Goal: Task Accomplishment & Management: Complete application form

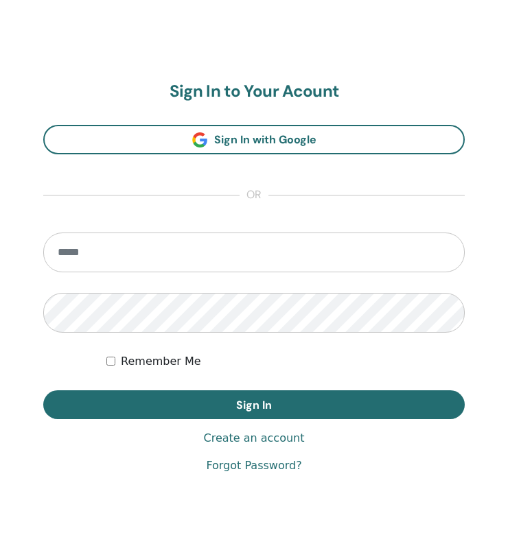
scroll to position [710, 0]
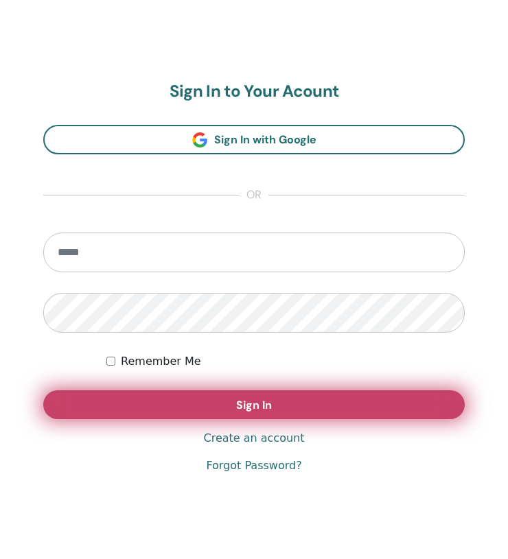
type input "**********"
click at [260, 417] on button "Sign In" at bounding box center [253, 404] width 421 height 29
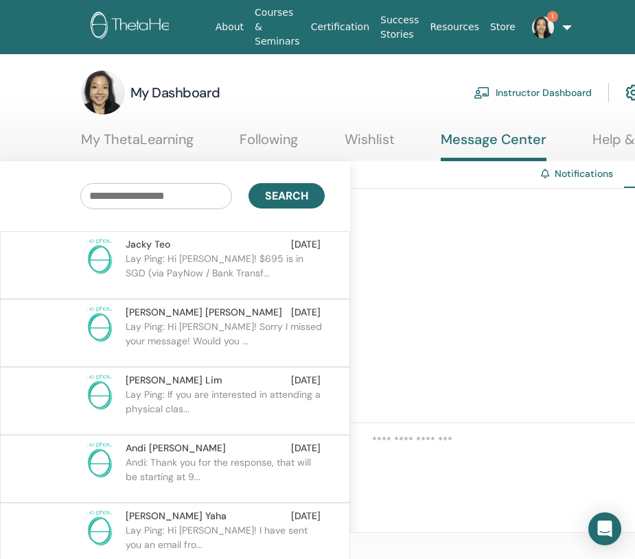
click at [506, 91] on link "Instructor Dashboard" at bounding box center [532, 93] width 118 height 30
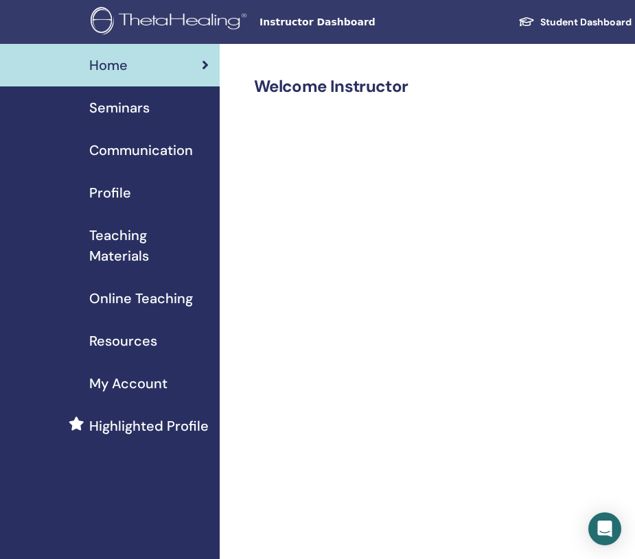
click at [130, 116] on span "Seminars" at bounding box center [119, 107] width 60 height 21
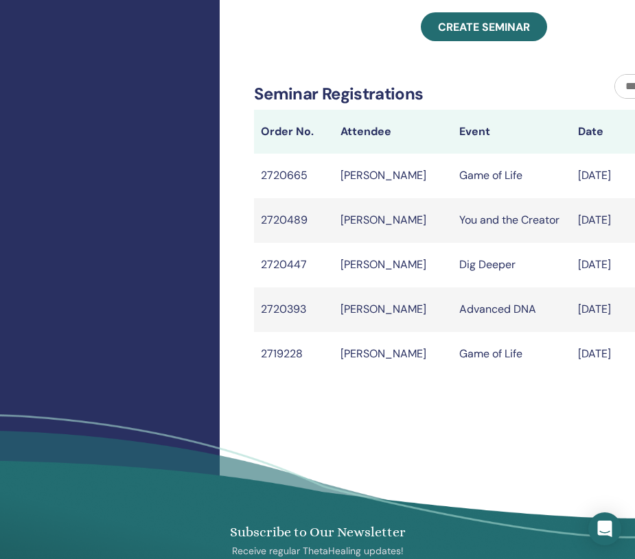
scroll to position [637, 0]
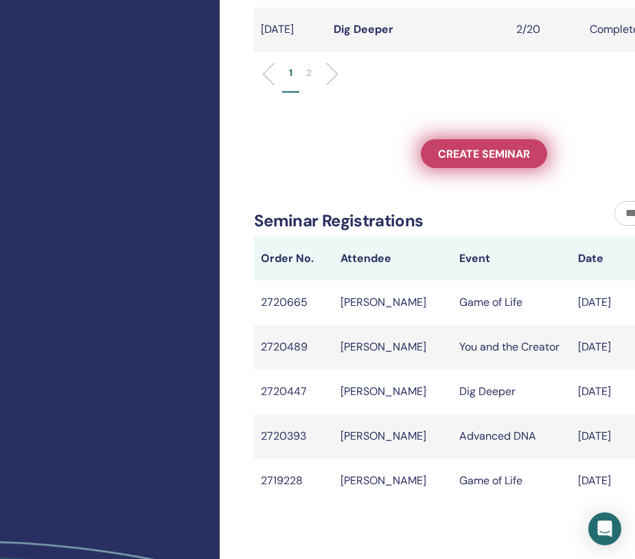
click at [488, 161] on span "Create seminar" at bounding box center [484, 154] width 92 height 14
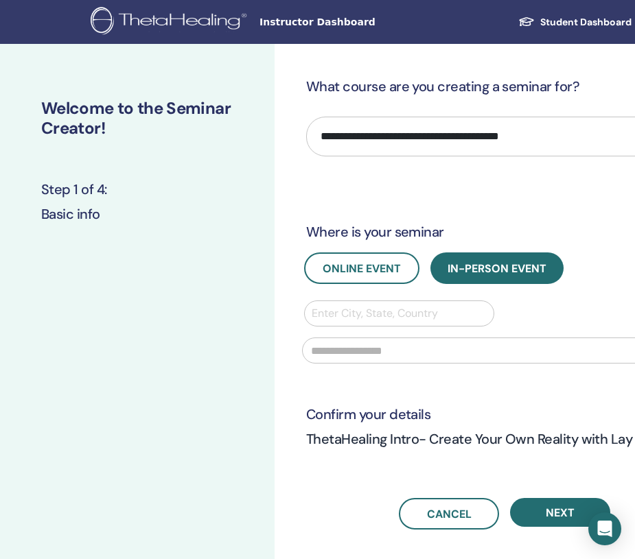
click at [440, 132] on select "**********" at bounding box center [504, 137] width 397 height 40
select select "**"
click at [306, 117] on select "**********" at bounding box center [504, 137] width 397 height 40
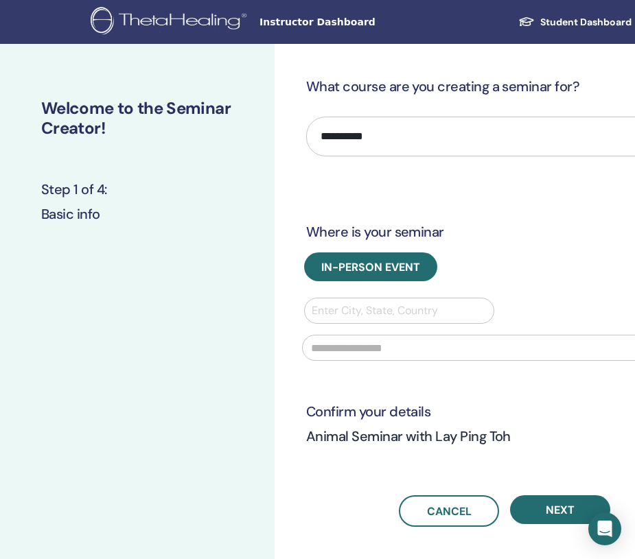
click at [365, 311] on div at bounding box center [398, 310] width 175 height 19
type input "*********"
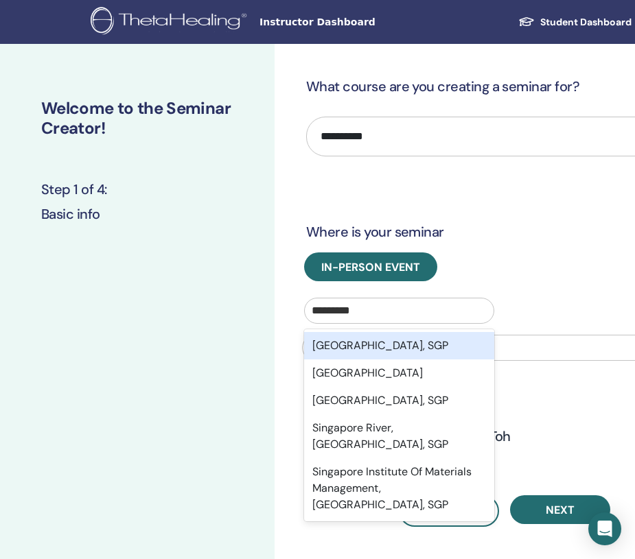
click at [367, 346] on div "Singapore, SGP" at bounding box center [399, 345] width 190 height 27
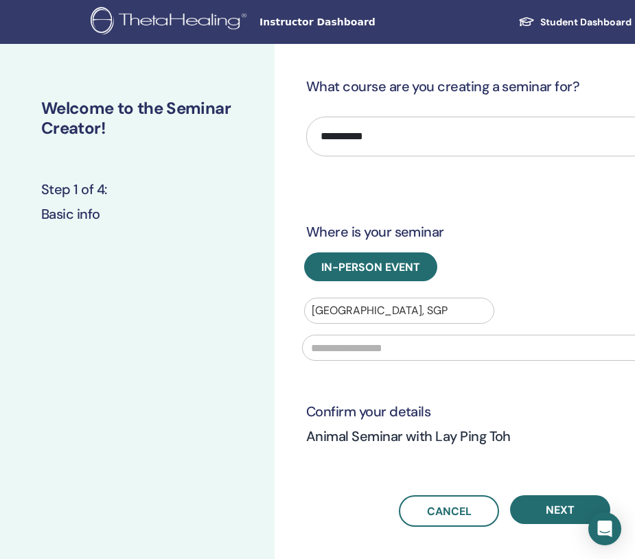
click at [394, 350] on input "text" at bounding box center [504, 348] width 405 height 26
type input "**********"
click at [566, 224] on h3 "Where is your seminar" at bounding box center [504, 231] width 397 height 19
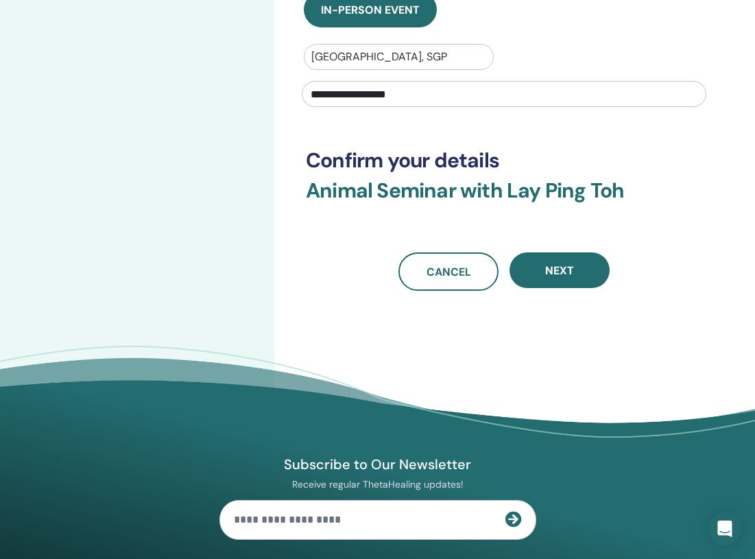
scroll to position [304, 0]
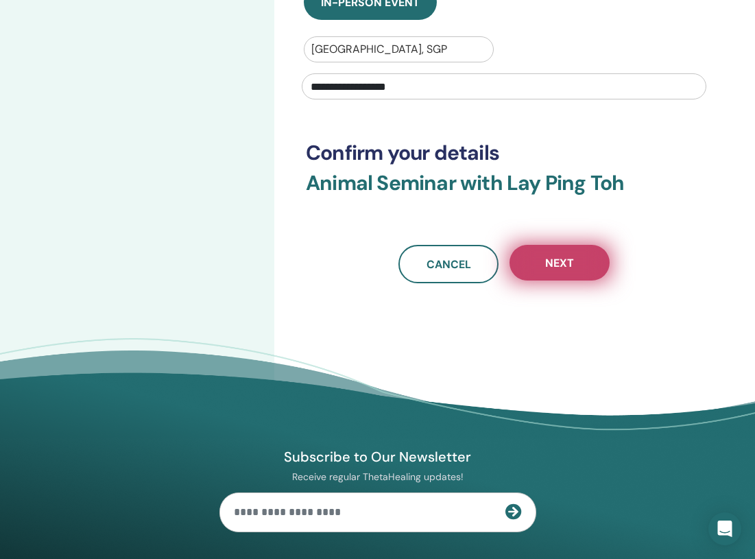
click at [558, 265] on span "Next" at bounding box center [559, 263] width 29 height 14
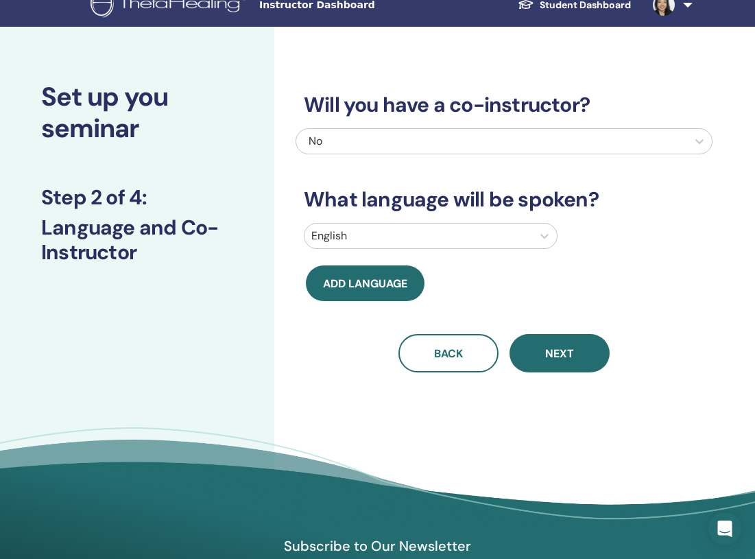
scroll to position [15, 0]
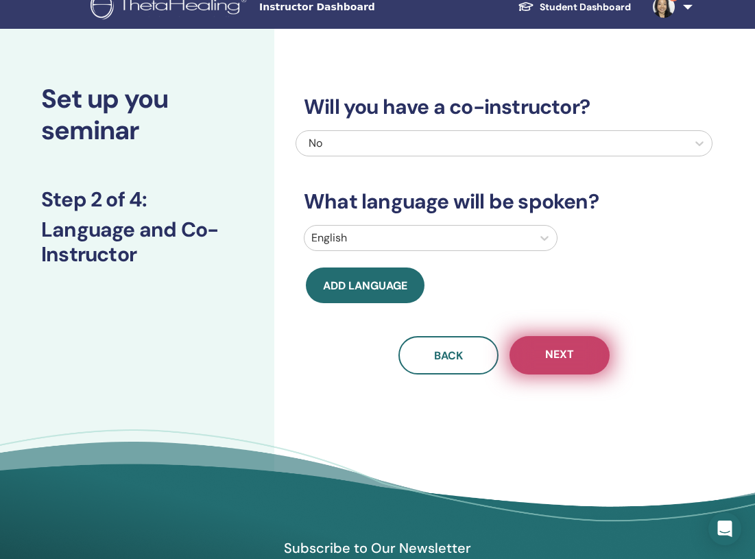
click at [574, 357] on button "Next" at bounding box center [560, 355] width 100 height 38
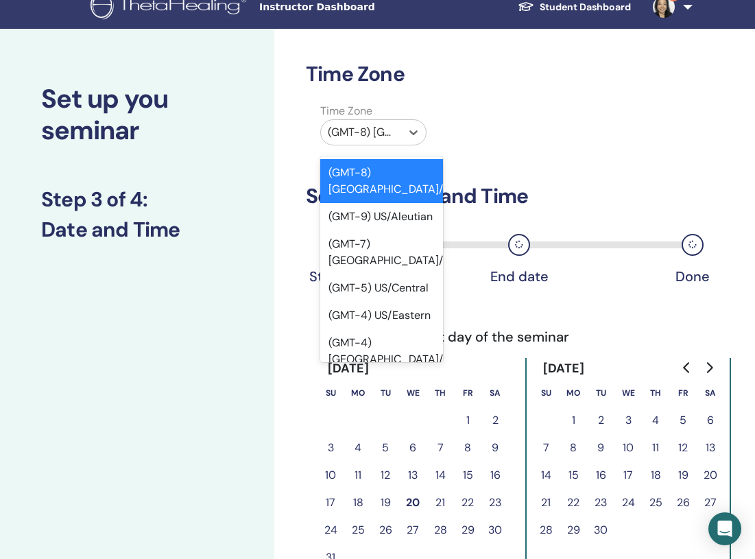
click at [373, 136] on div at bounding box center [361, 132] width 67 height 19
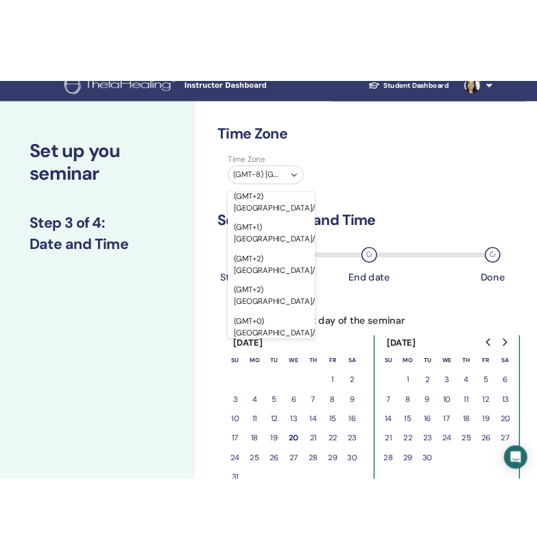
scroll to position [2105, 0]
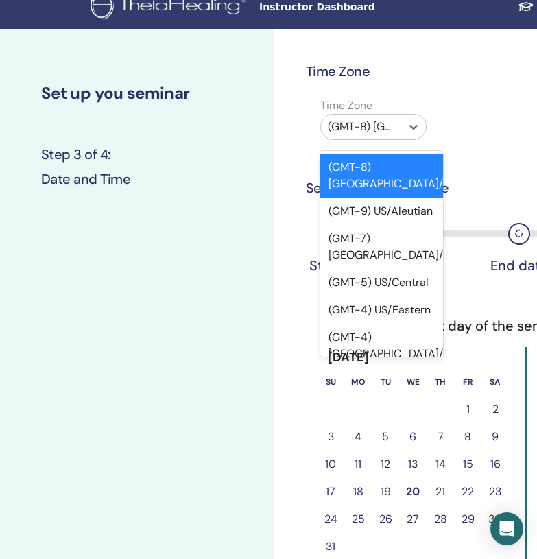
click at [399, 125] on div "(GMT-8) US/Alaska" at bounding box center [361, 127] width 80 height 25
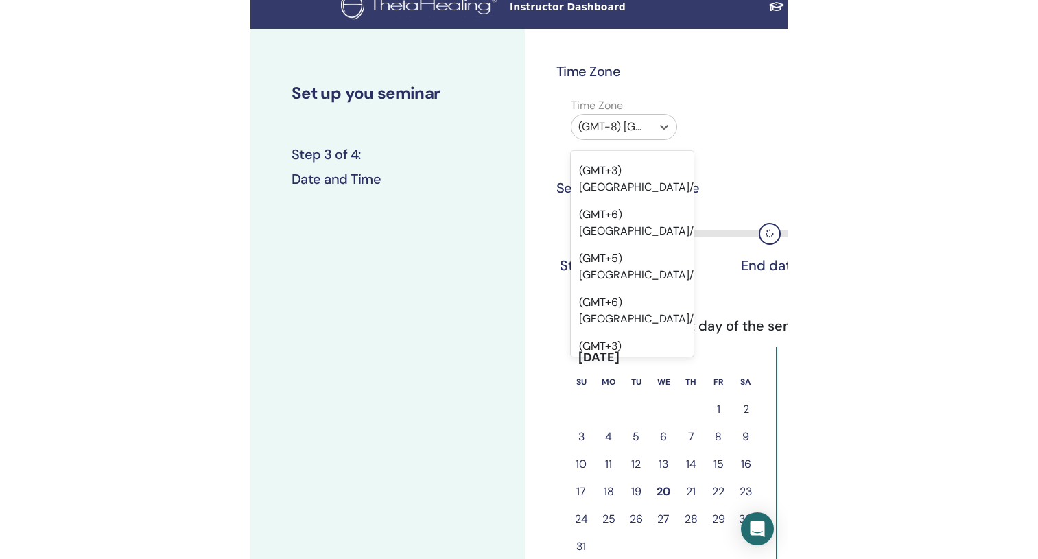
scroll to position [15129, 0]
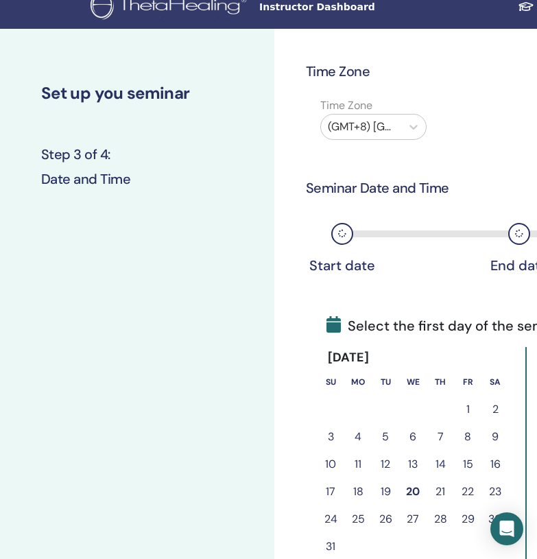
click at [504, 122] on div "Time Zone (GMT+8) Asia/Singapore" at bounding box center [504, 121] width 417 height 48
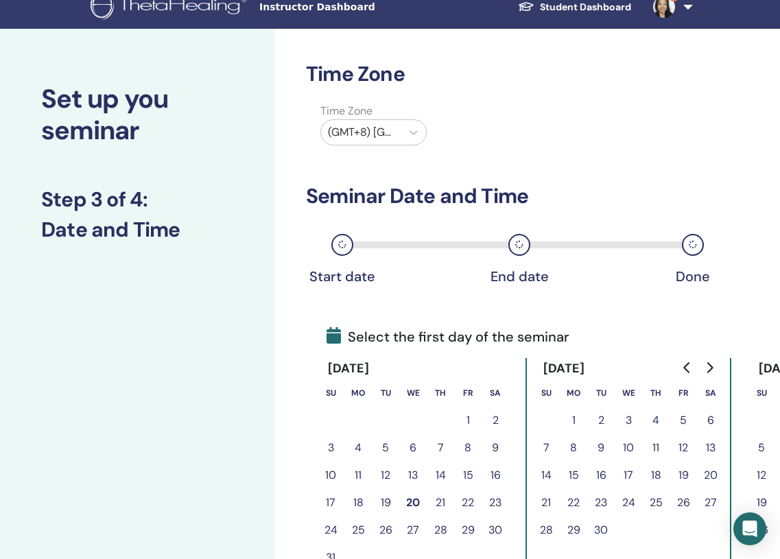
drag, startPoint x: 777, startPoint y: 70, endPoint x: 789, endPoint y: 64, distance: 13.5
click at [634, 64] on html "Instructor Dashboard Student Dashboard 1 LT Lay Ping Toh My ThetaLearning My Th…" at bounding box center [390, 264] width 780 height 559
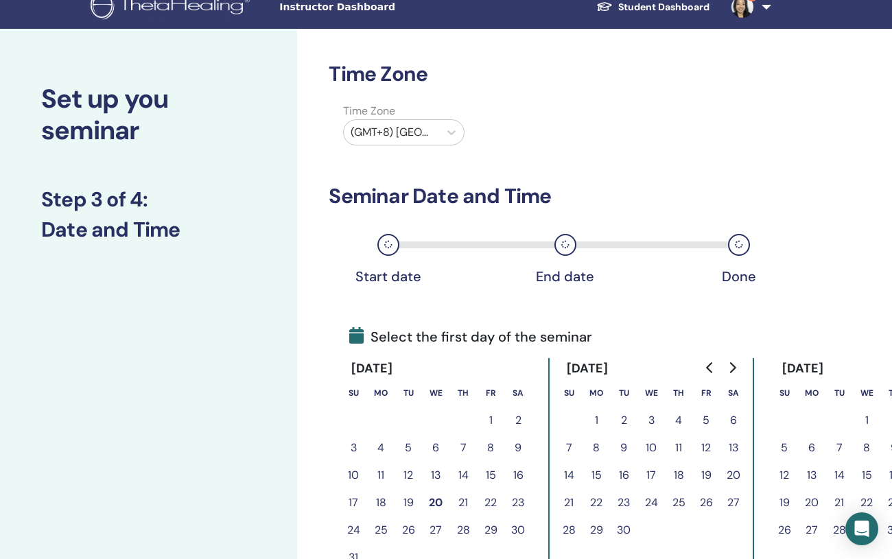
click at [634, 62] on div "Time Zone Time Zone (GMT+8) Asia/Singapore Seminar Date and Time Start date End…" at bounding box center [594, 437] width 595 height 817
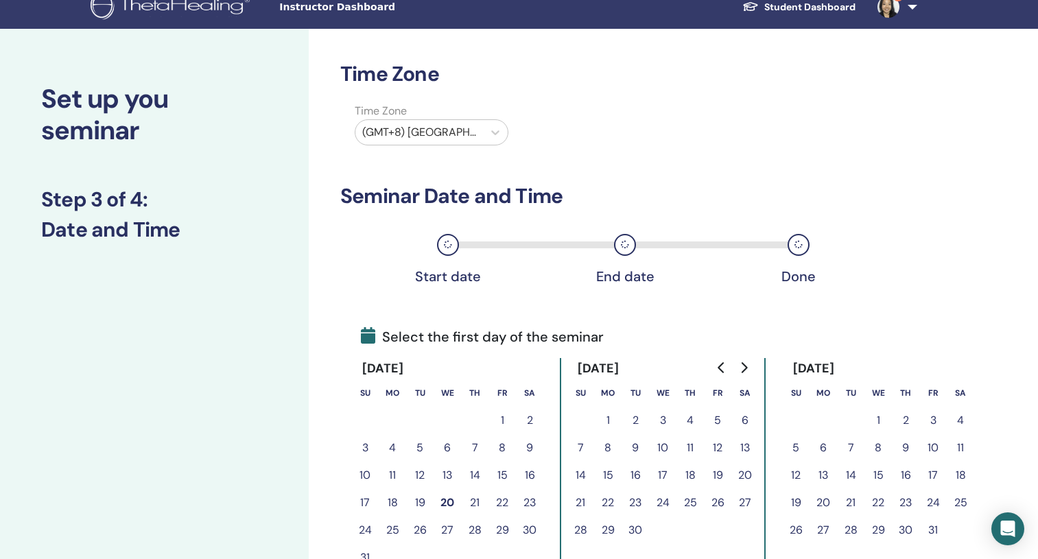
click at [634, 172] on div "Time Zone Time Zone (GMT+8) Asia/Singapore Seminar Date and Time Start date End…" at bounding box center [655, 437] width 692 height 817
click at [634, 371] on icon "Go to next month" at bounding box center [745, 367] width 6 height 11
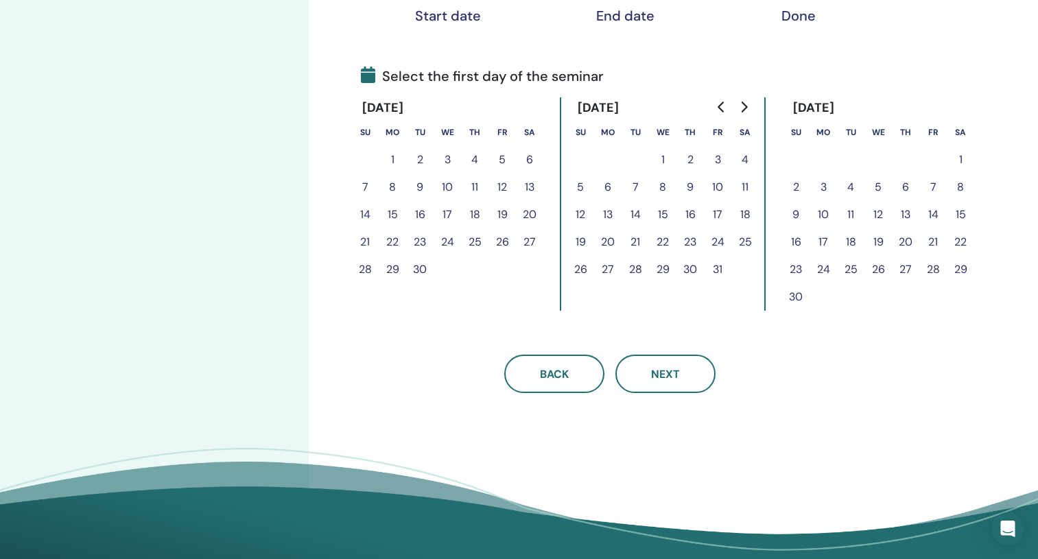
scroll to position [281, 0]
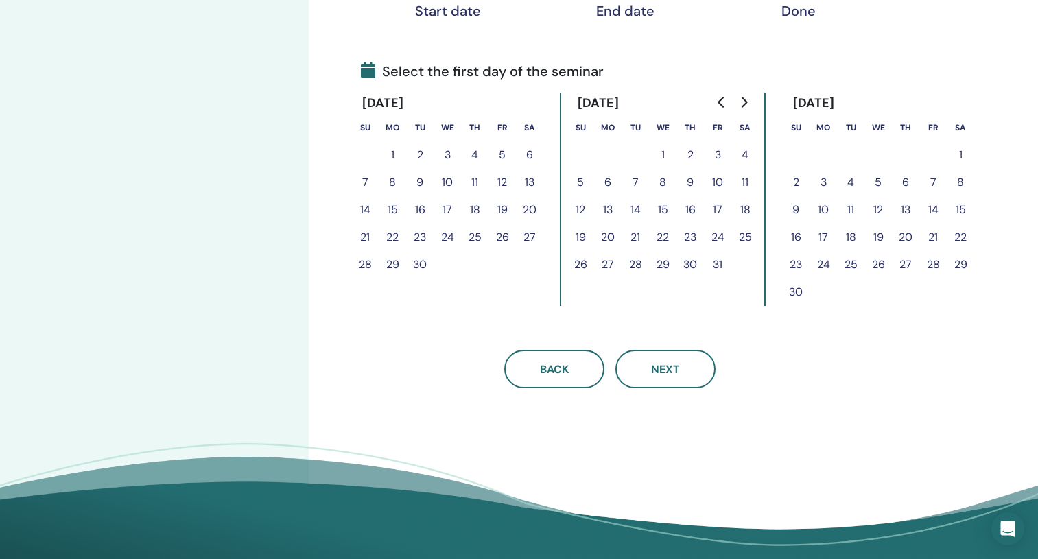
click at [634, 104] on icon "Go to next month" at bounding box center [743, 102] width 11 height 11
click at [634, 182] on button "13" at bounding box center [960, 182] width 27 height 27
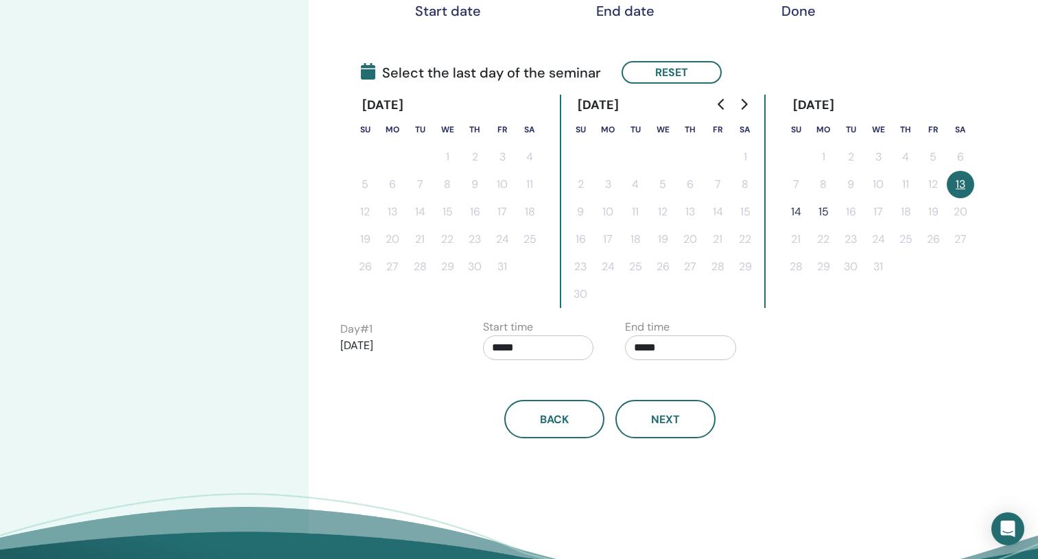
click at [496, 351] on input "*****" at bounding box center [538, 347] width 111 height 25
click at [552, 379] on span "▲" at bounding box center [552, 382] width 27 height 27
type input "*****"
click at [634, 340] on input "*****" at bounding box center [680, 347] width 111 height 25
click at [634, 379] on span "▲" at bounding box center [694, 382] width 27 height 27
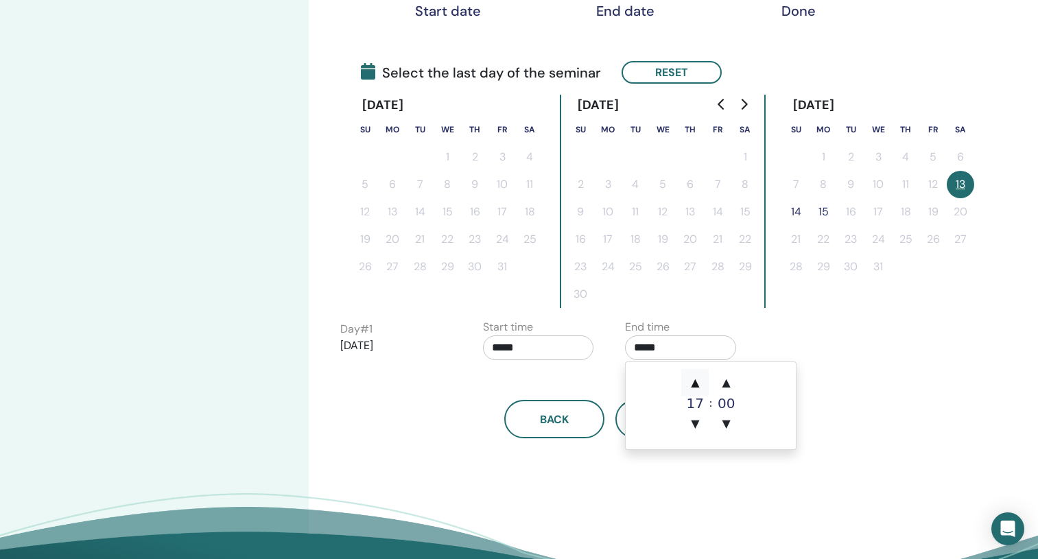
click at [634, 379] on span "▲" at bounding box center [694, 382] width 27 height 27
click at [634, 379] on span "▲" at bounding box center [726, 382] width 27 height 27
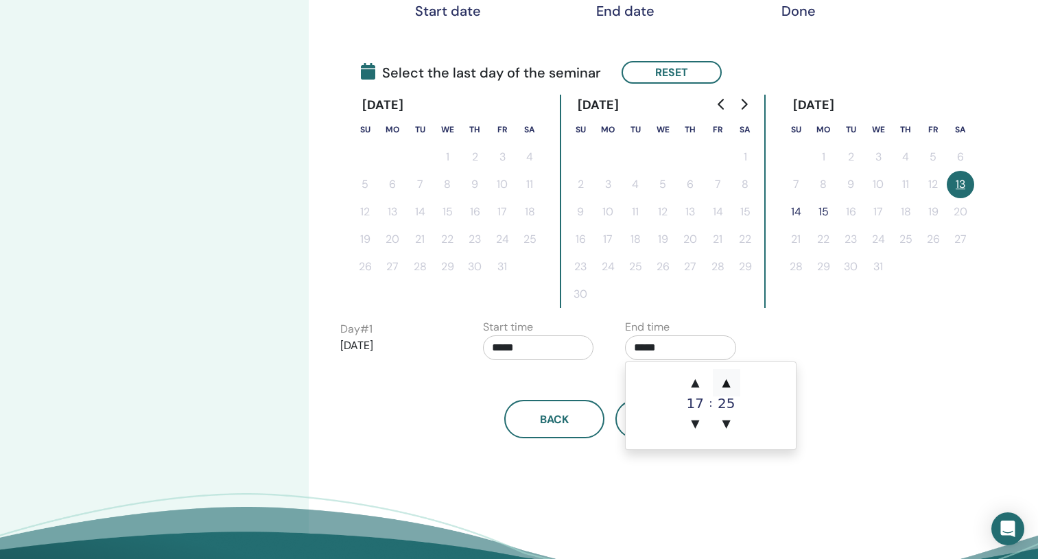
click at [634, 379] on span "▲" at bounding box center [726, 382] width 27 height 27
type input "*****"
click at [634, 386] on div "Back Next" at bounding box center [610, 402] width 560 height 71
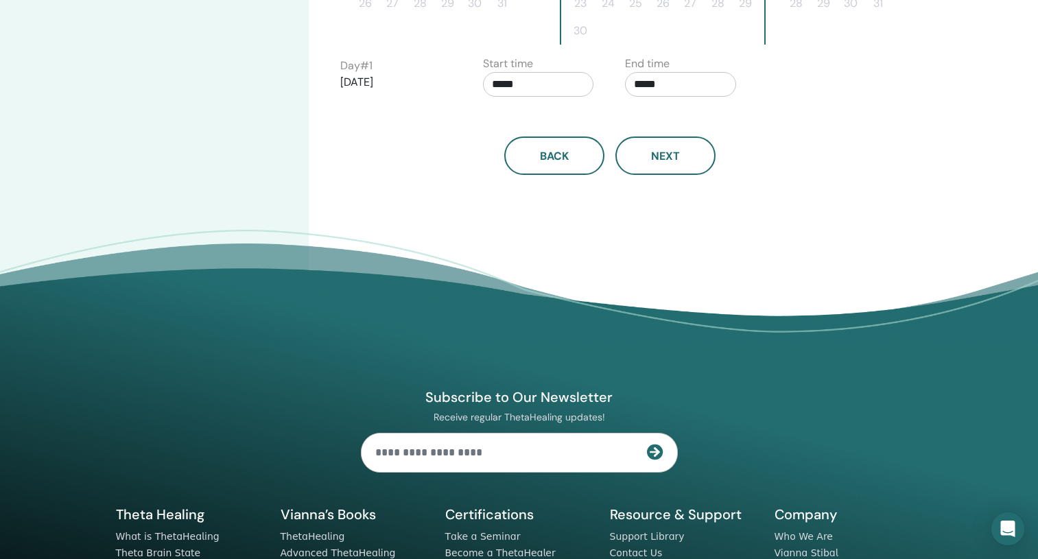
scroll to position [548, 0]
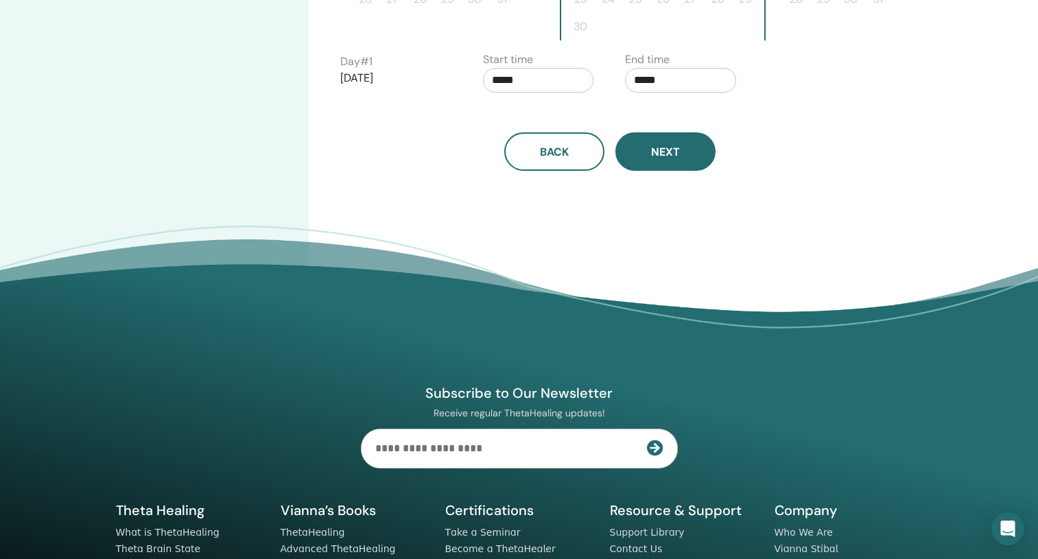
click at [634, 155] on span "Next" at bounding box center [665, 152] width 29 height 14
click at [634, 157] on span "Next" at bounding box center [665, 152] width 29 height 14
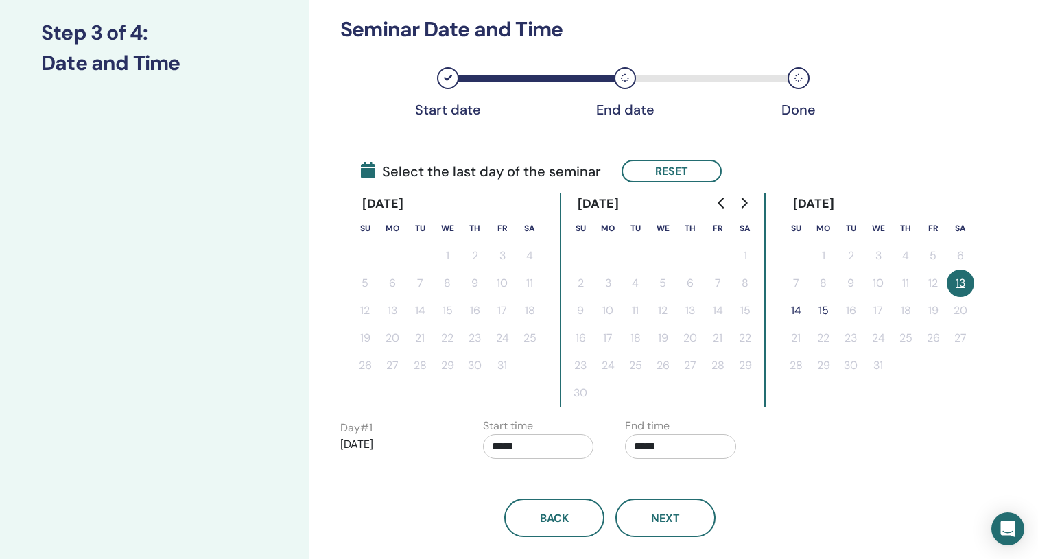
scroll to position [248, 0]
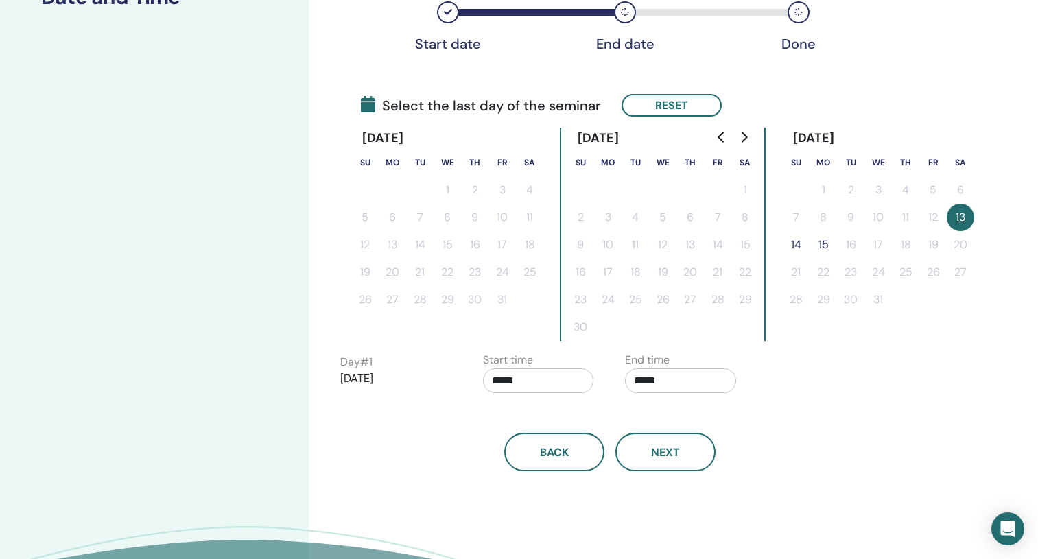
click at [634, 380] on input "*****" at bounding box center [680, 380] width 111 height 25
click at [521, 377] on input "*****" at bounding box center [538, 380] width 111 height 25
click at [634, 218] on button "13" at bounding box center [960, 217] width 27 height 27
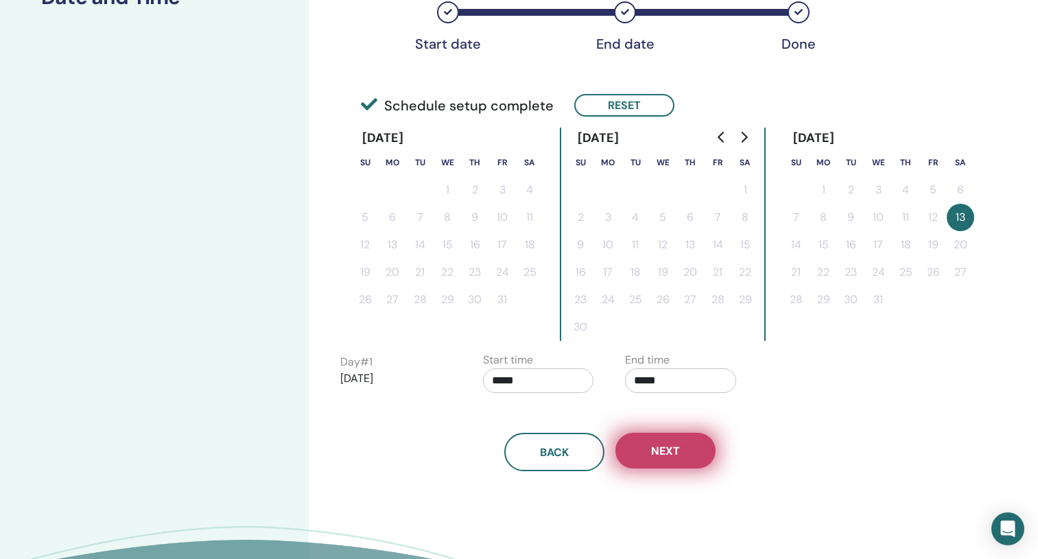
click at [634, 457] on span "Next" at bounding box center [665, 451] width 29 height 14
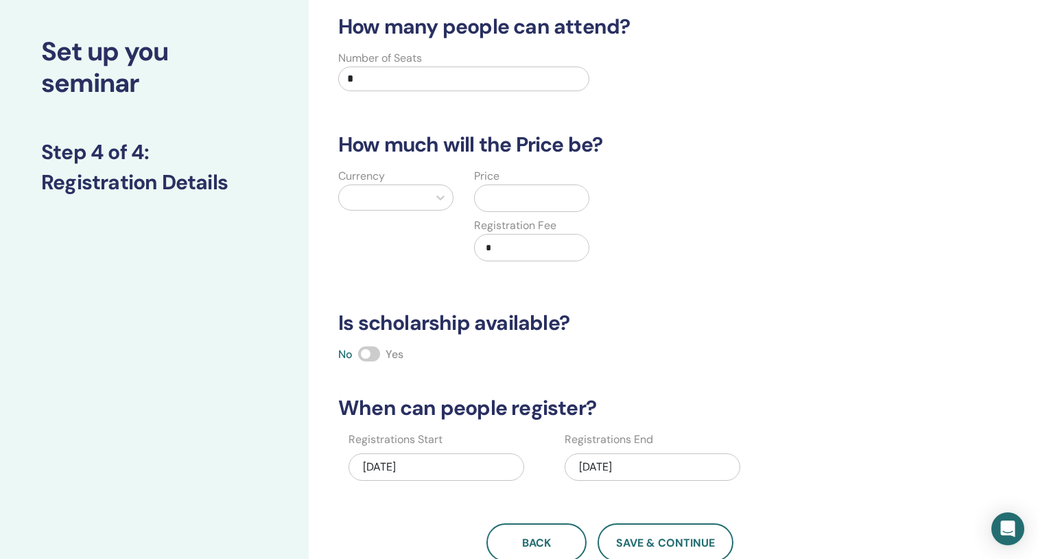
scroll to position [0, 0]
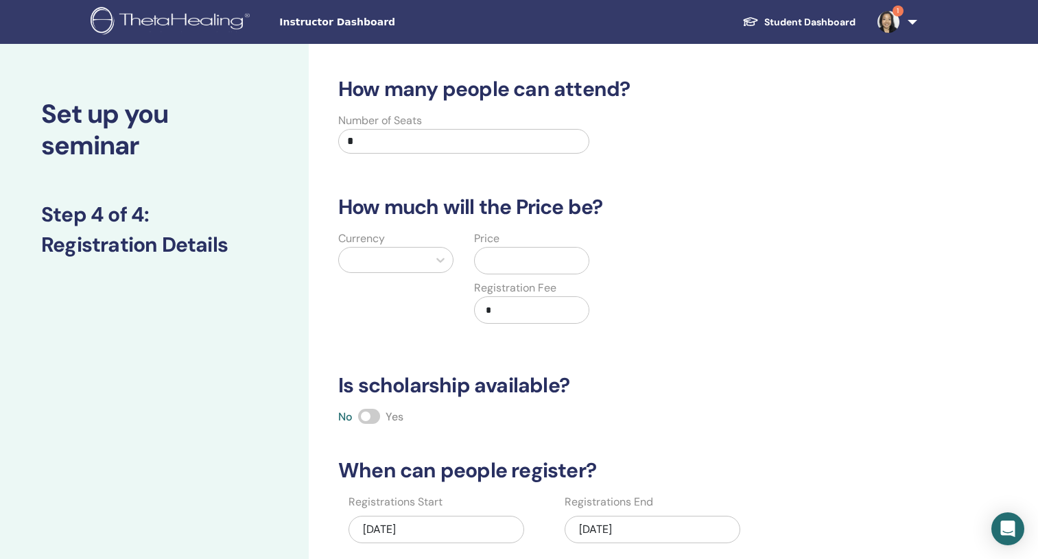
click at [434, 139] on input "*" at bounding box center [463, 141] width 251 height 25
type input "**"
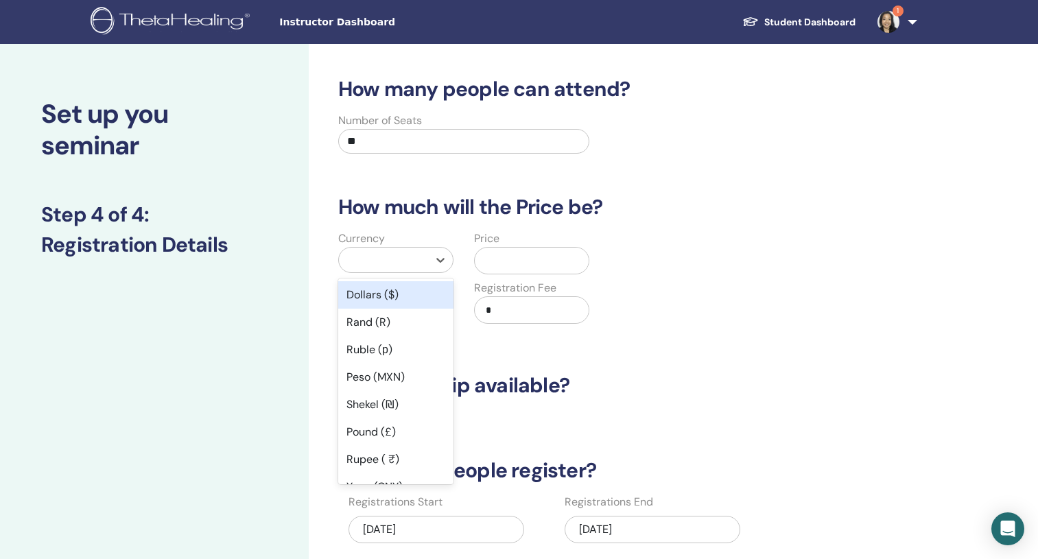
click at [412, 253] on div at bounding box center [383, 259] width 75 height 19
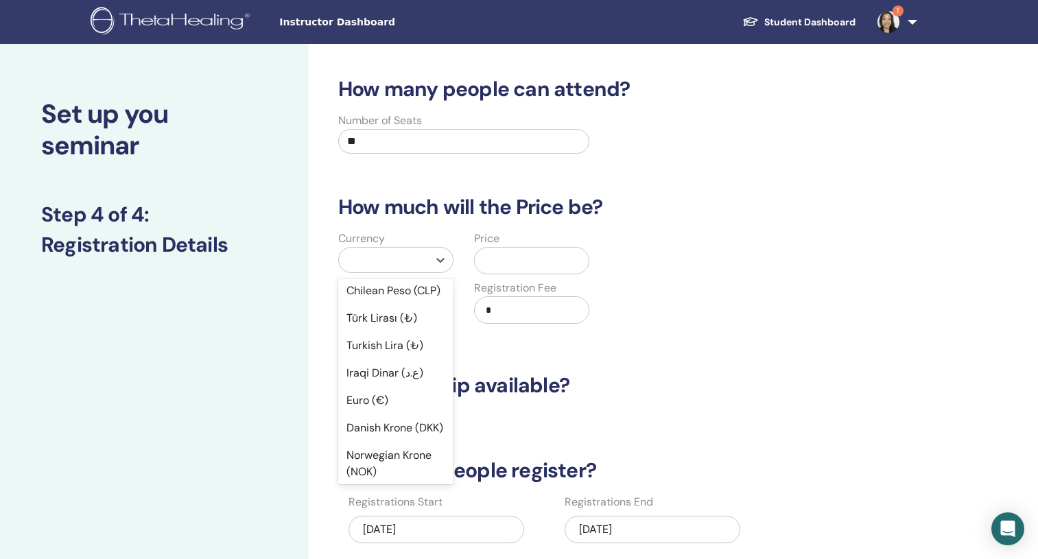
scroll to position [1298, 0]
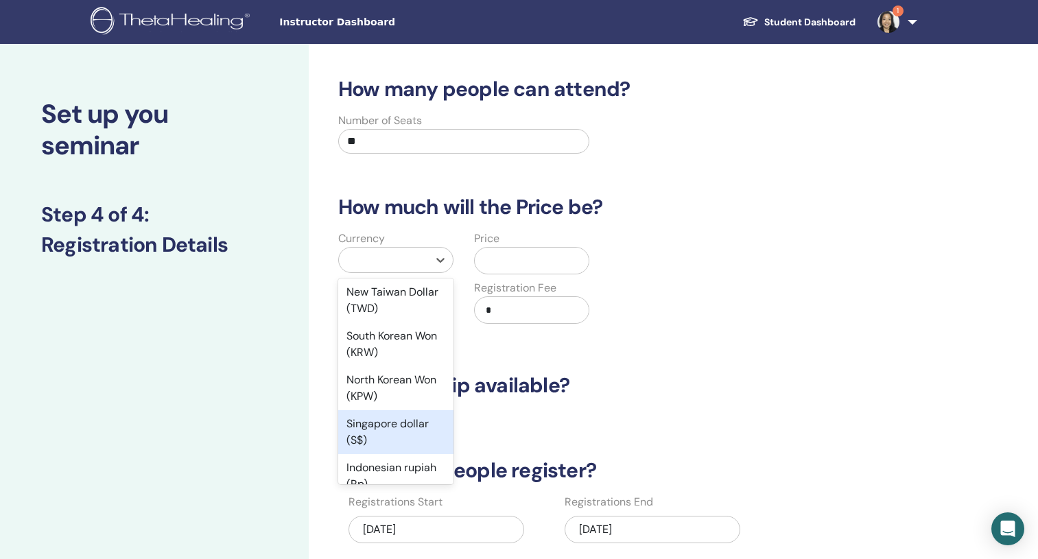
click at [392, 410] on div "Singapore dollar (S$)" at bounding box center [395, 432] width 115 height 44
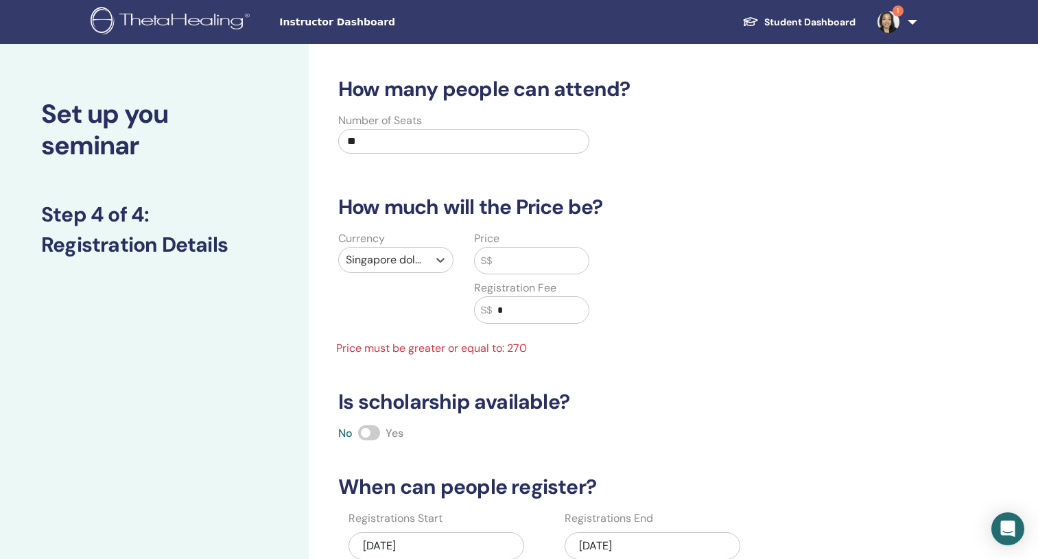
click at [558, 263] on input "text" at bounding box center [540, 261] width 97 height 26
drag, startPoint x: 520, startPoint y: 311, endPoint x: 483, endPoint y: 307, distance: 37.4
click at [483, 307] on div "S$ *" at bounding box center [531, 309] width 115 height 27
type input "**"
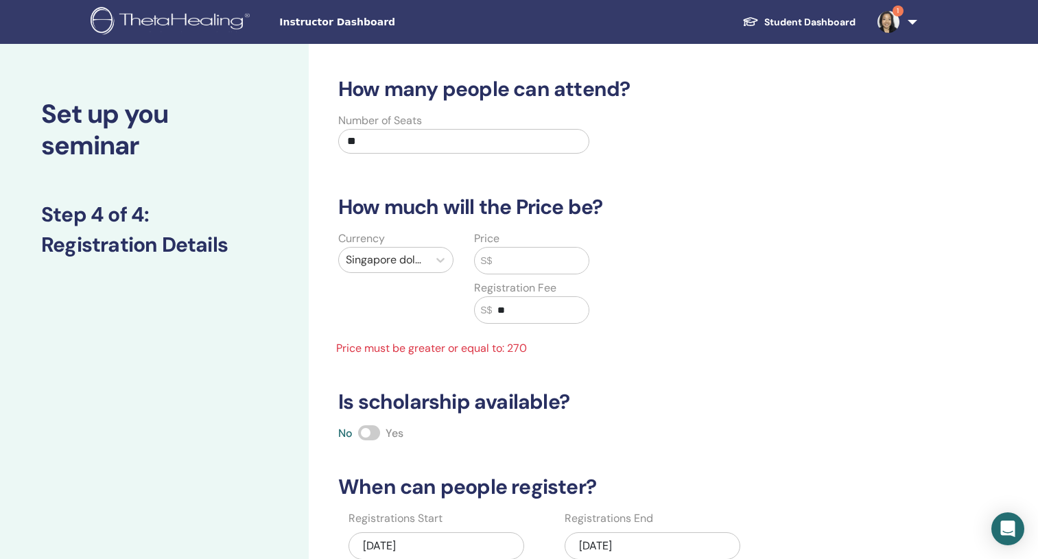
click at [501, 268] on input "text" at bounding box center [540, 261] width 97 height 26
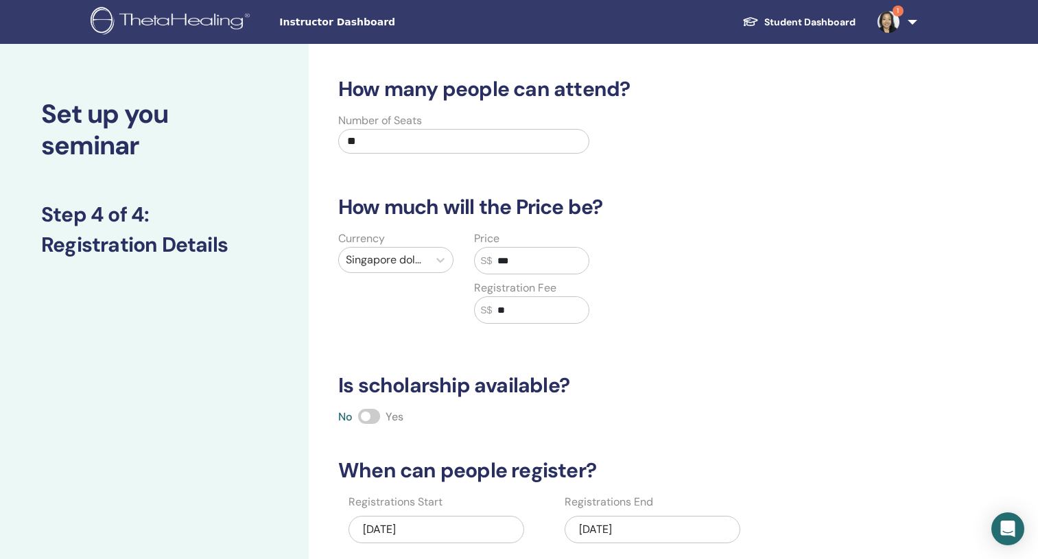
type input "***"
click at [616, 336] on div "Currency Singapore dollar (S$) Price S$ *** Registration Fee S$ **" at bounding box center [600, 286] width 560 height 110
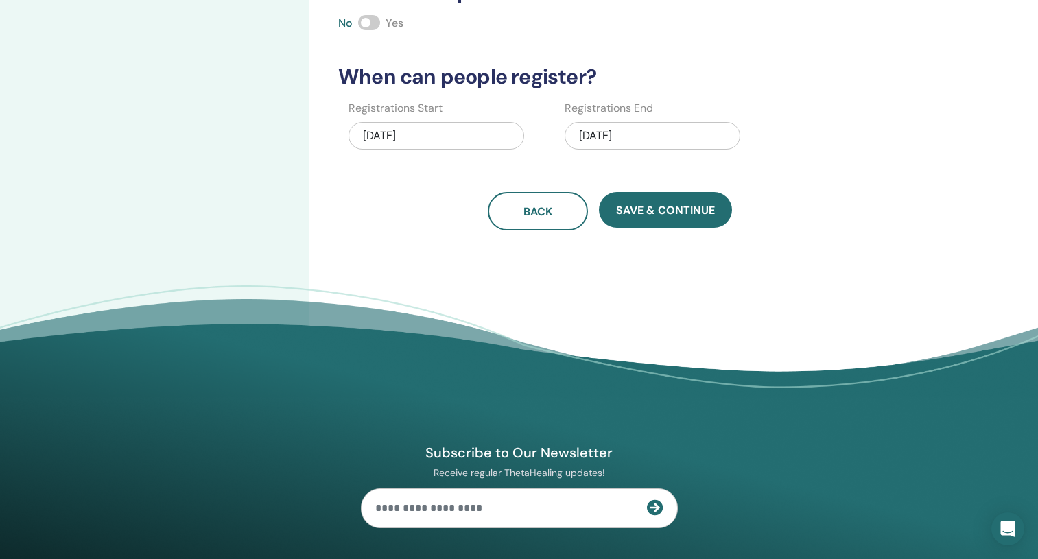
scroll to position [398, 0]
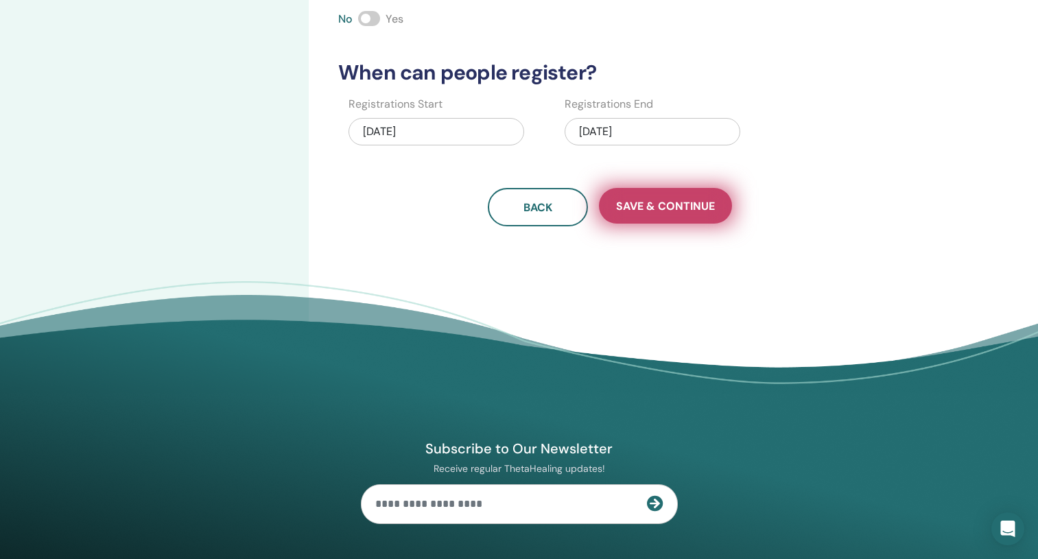
click at [634, 203] on span "Save & Continue" at bounding box center [665, 206] width 99 height 14
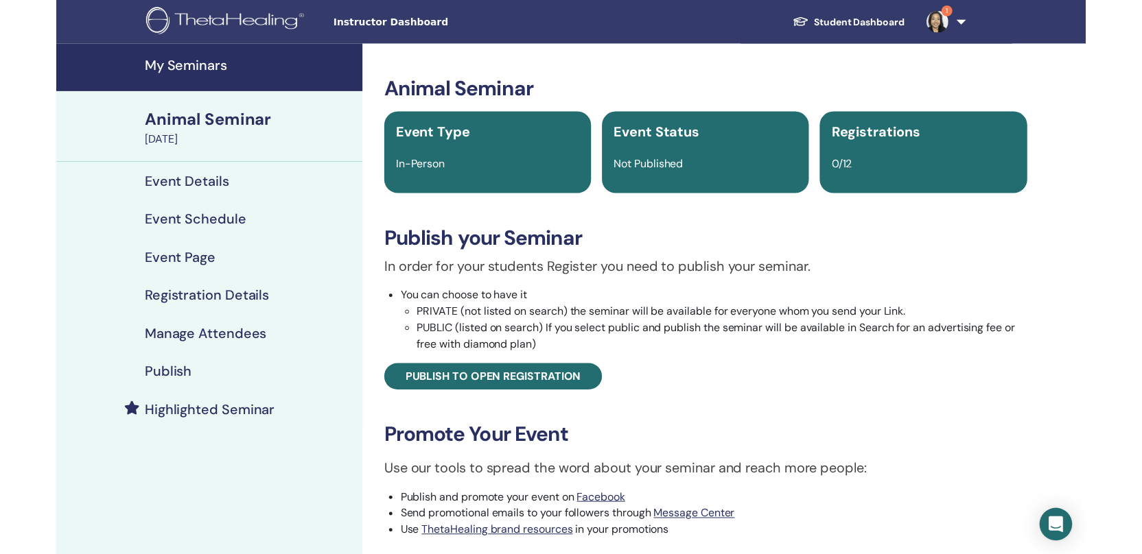
scroll to position [5, 0]
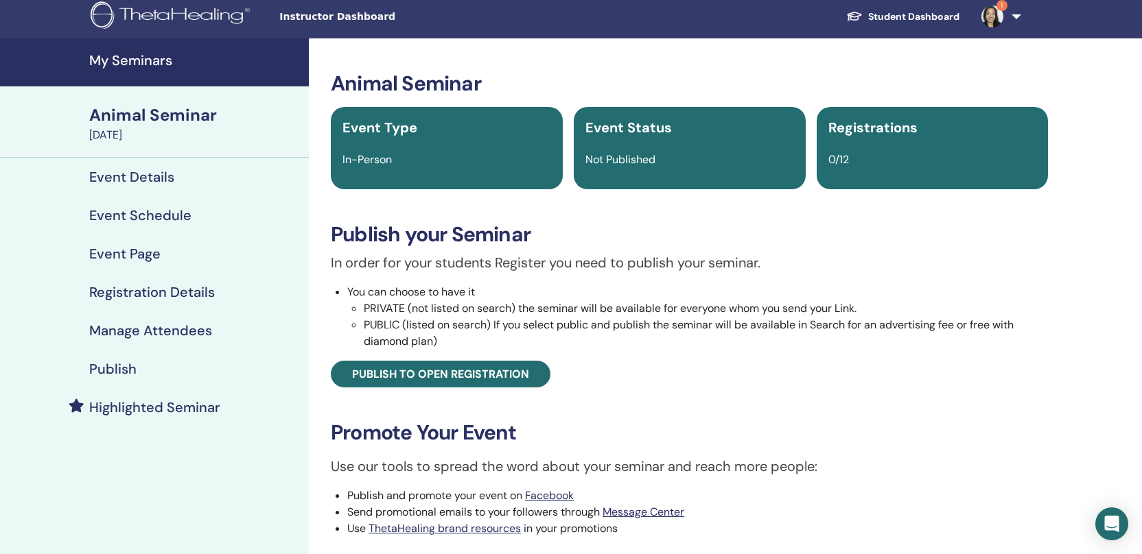
click at [157, 177] on h4 "Event Details" at bounding box center [131, 177] width 85 height 16
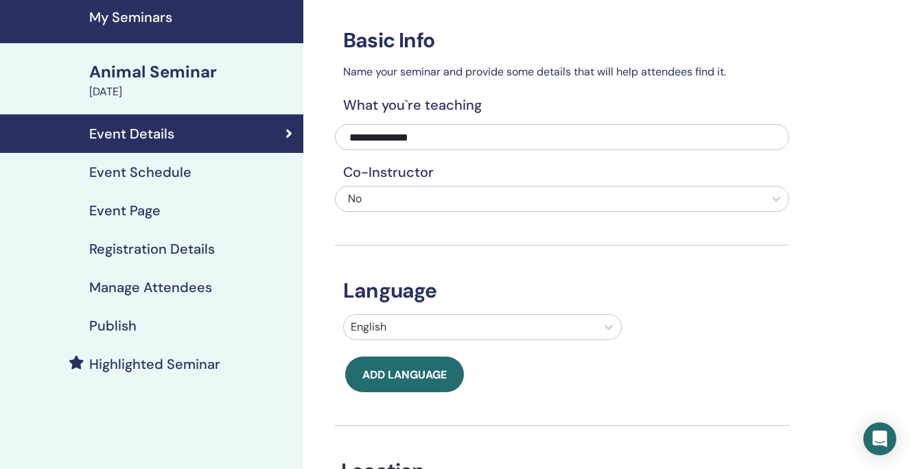
scroll to position [44, 0]
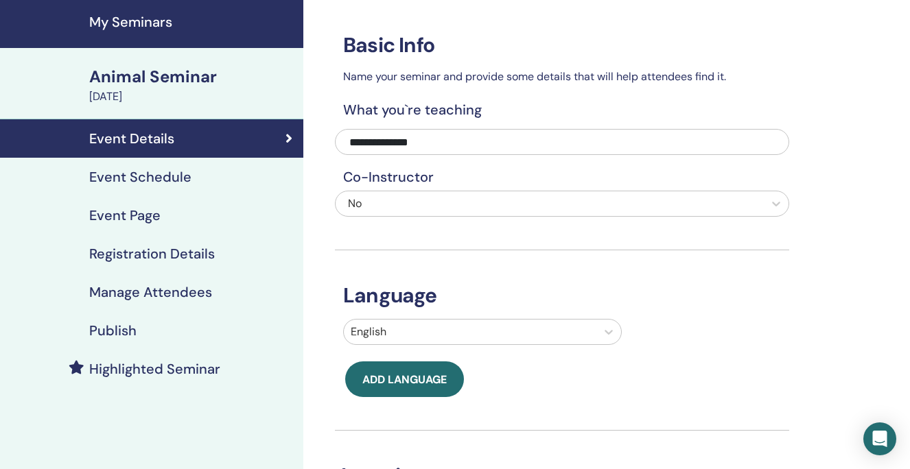
click at [172, 176] on h4 "Event Schedule" at bounding box center [140, 177] width 102 height 16
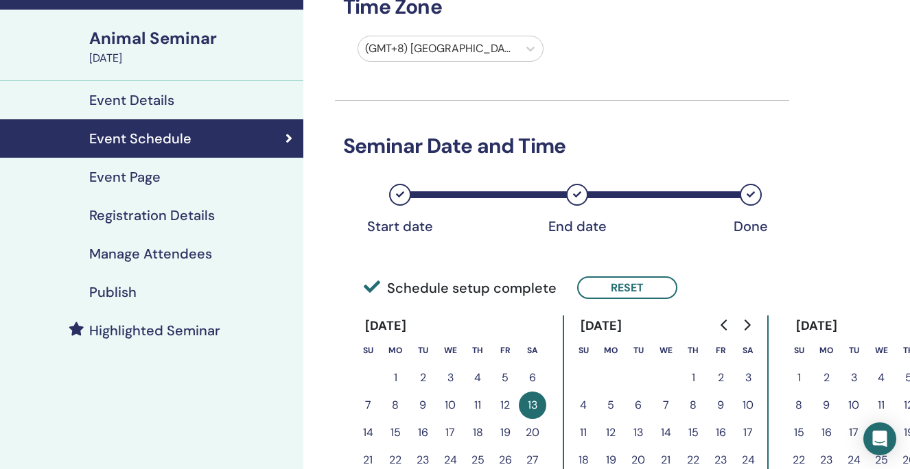
scroll to position [14, 0]
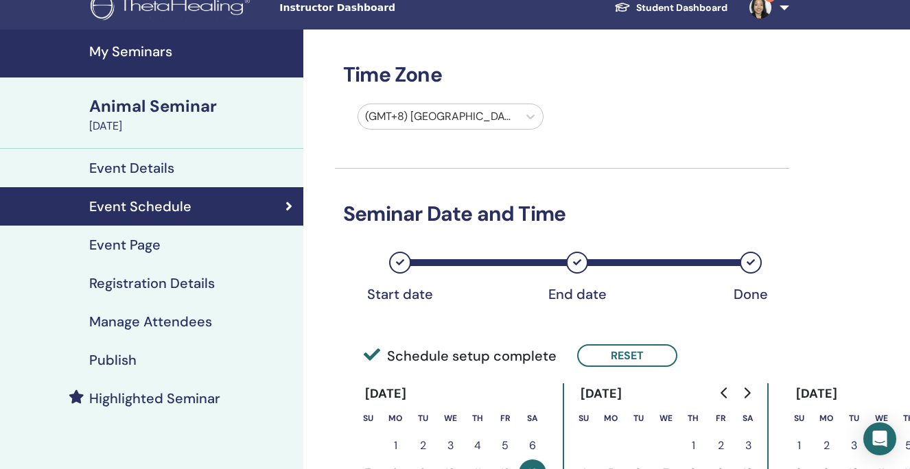
click at [123, 245] on h4 "Event Page" at bounding box center [124, 245] width 71 height 16
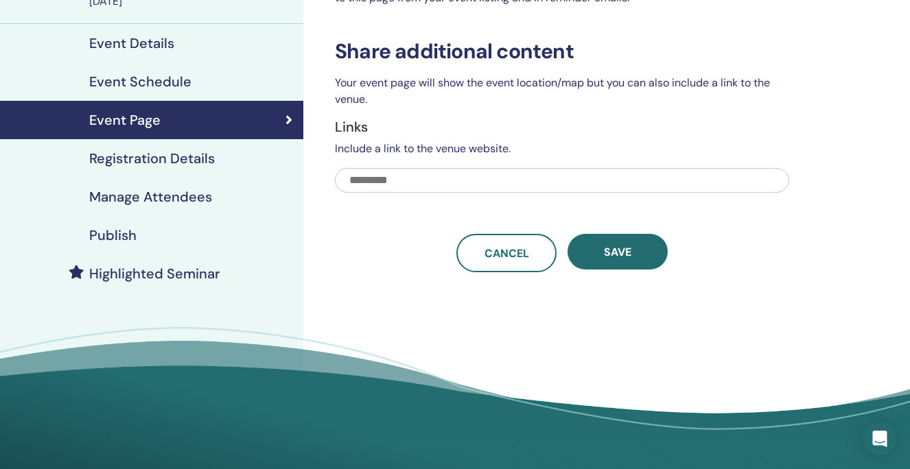
scroll to position [139, 0]
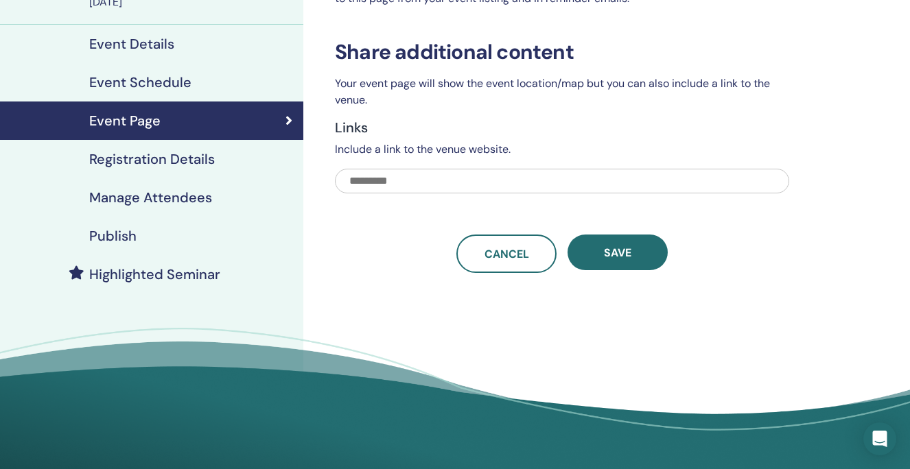
click at [200, 156] on h4 "Registration Details" at bounding box center [152, 159] width 126 height 16
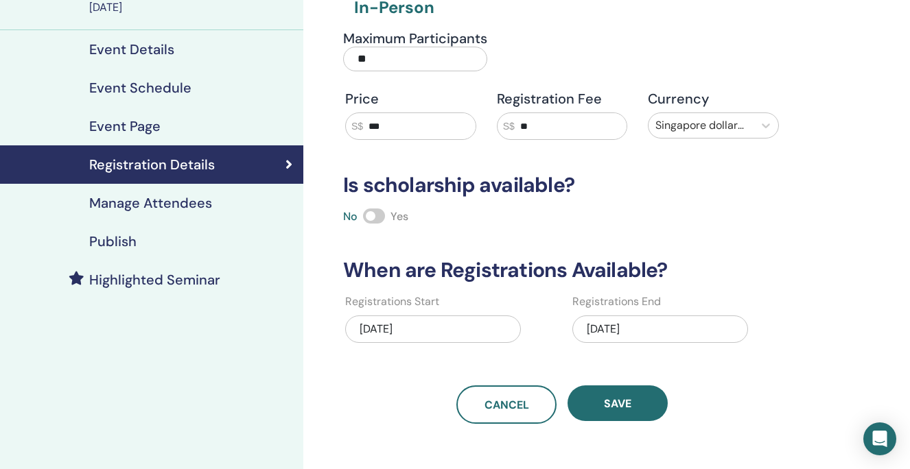
scroll to position [164, 0]
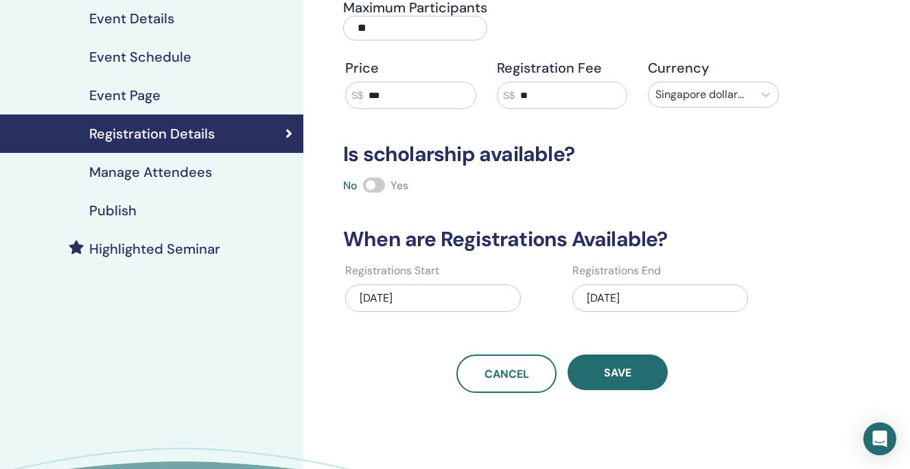
click at [210, 173] on div "Manage Attendees" at bounding box center [151, 172] width 281 height 16
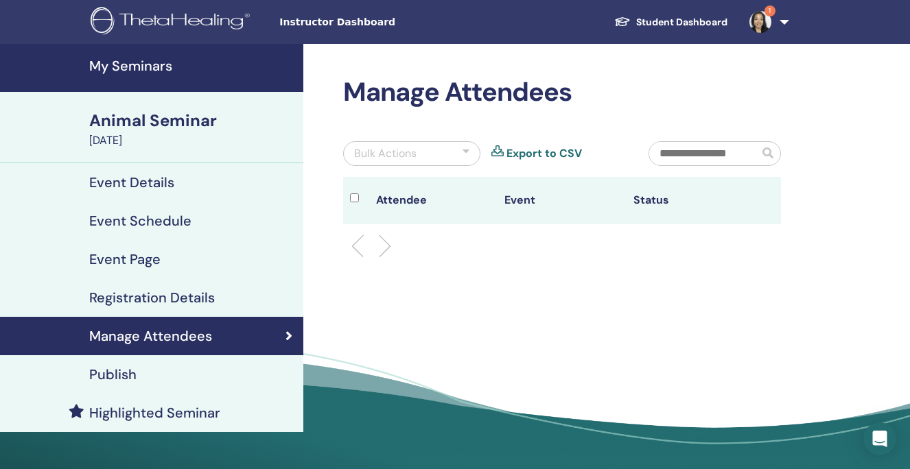
click at [117, 381] on h4 "Publish" at bounding box center [112, 374] width 47 height 16
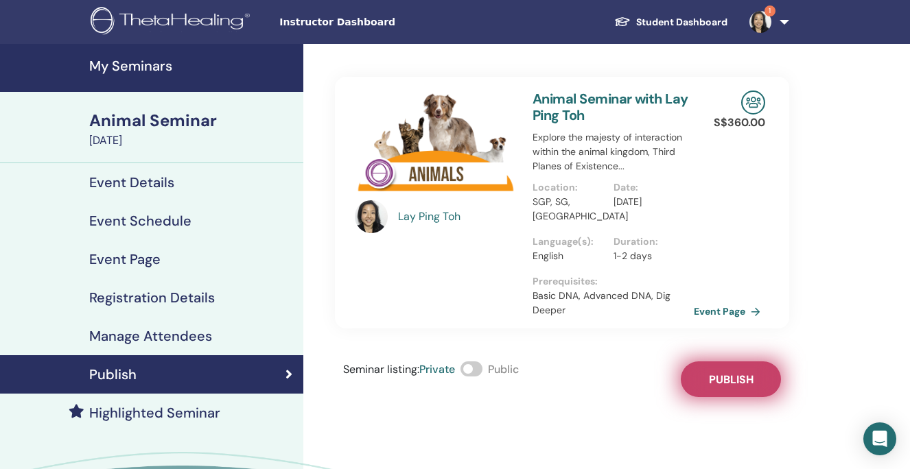
click at [748, 383] on span "Publish" at bounding box center [731, 380] width 45 height 14
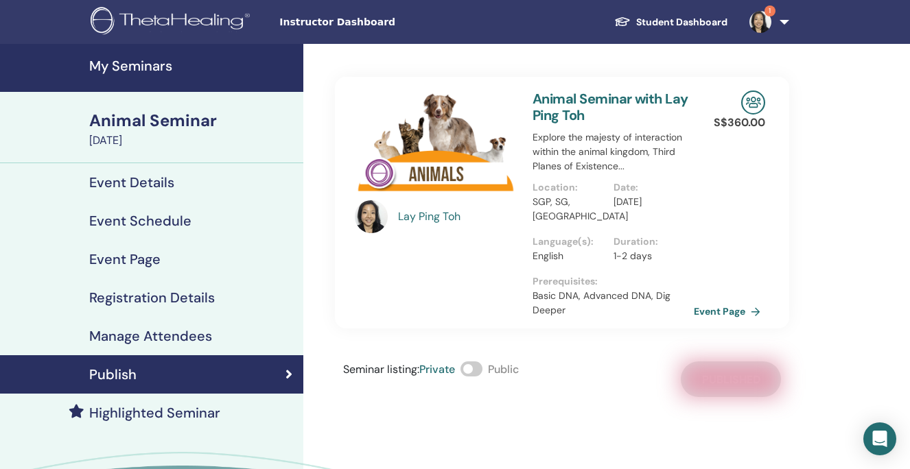
click at [770, 19] on img at bounding box center [760, 22] width 22 height 22
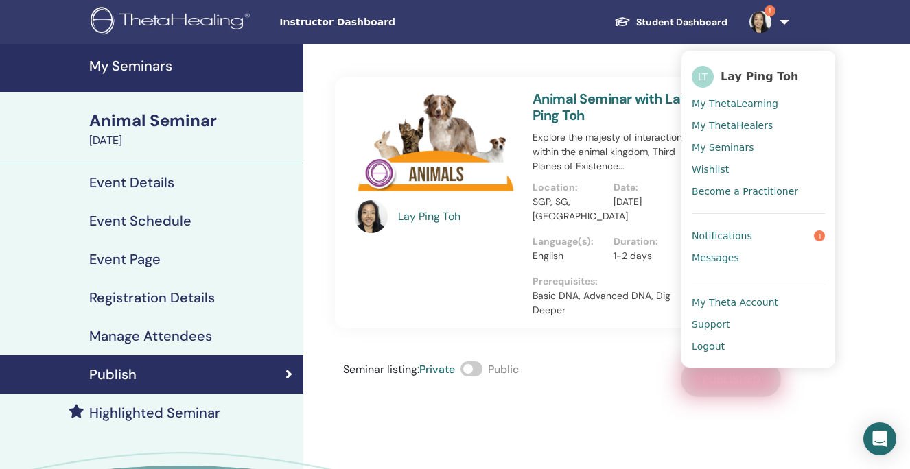
click at [743, 234] on span "Notifications" at bounding box center [722, 236] width 60 height 12
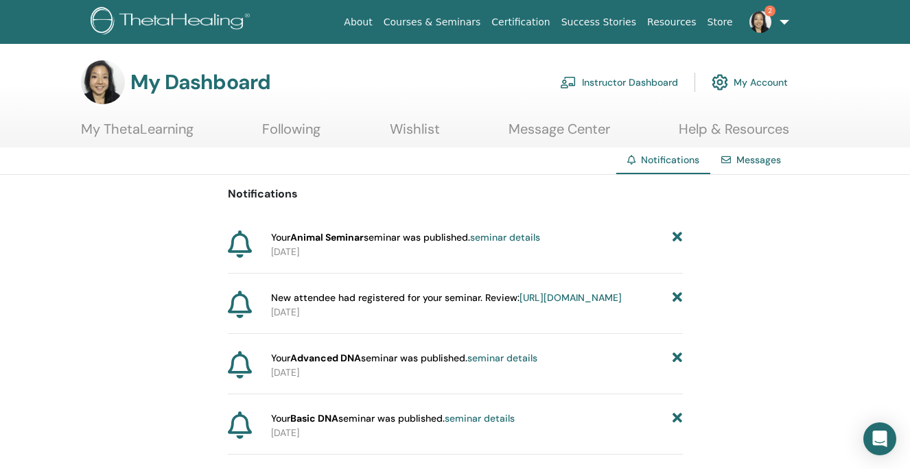
click at [770, 29] on link "2" at bounding box center [766, 22] width 56 height 44
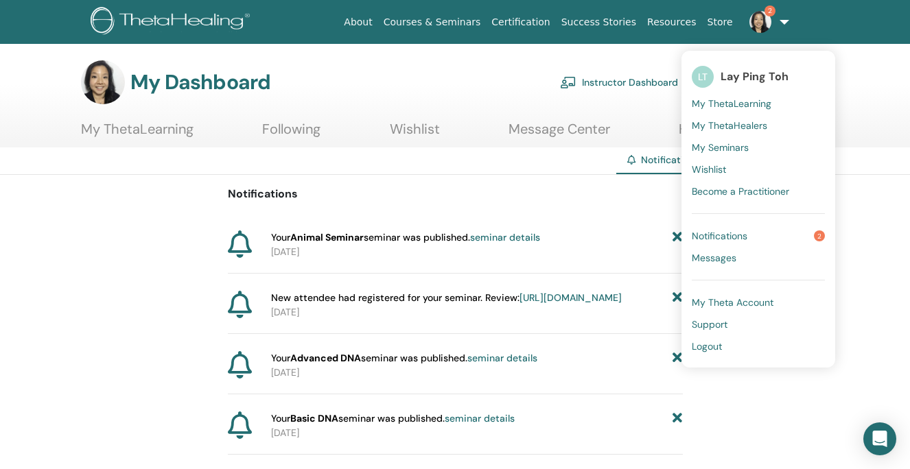
click at [727, 235] on span "Notifications" at bounding box center [720, 236] width 56 height 12
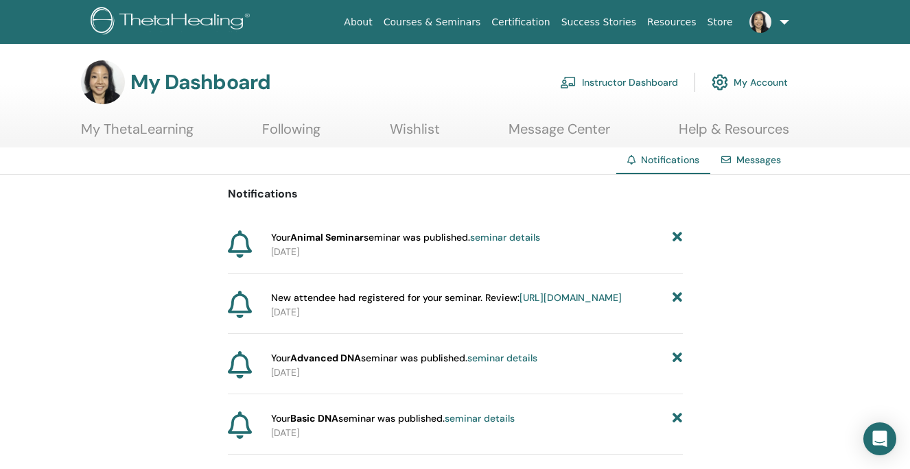
click at [630, 84] on link "Instructor Dashboard" at bounding box center [619, 82] width 118 height 30
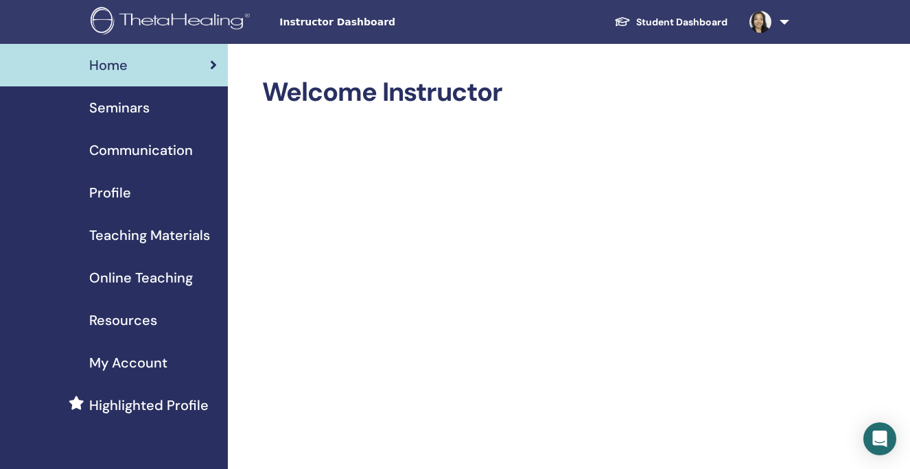
click at [108, 97] on span "Seminars" at bounding box center [119, 107] width 60 height 21
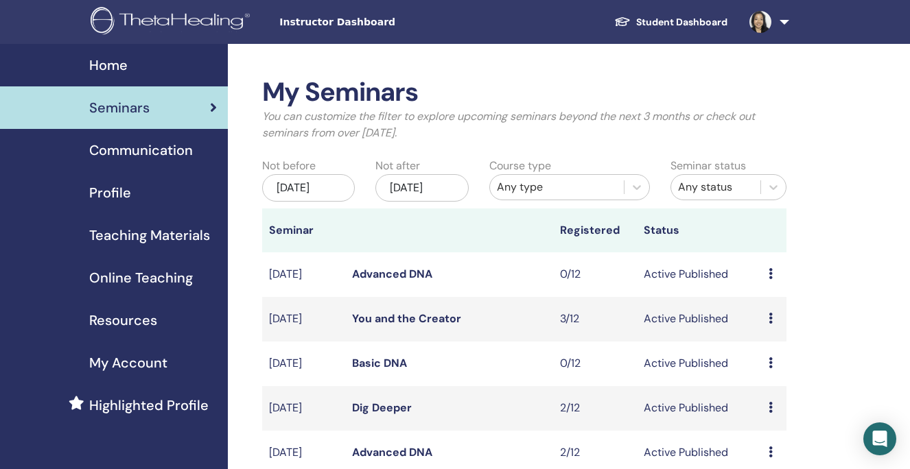
click at [430, 191] on div "[DATE]" at bounding box center [421, 187] width 93 height 27
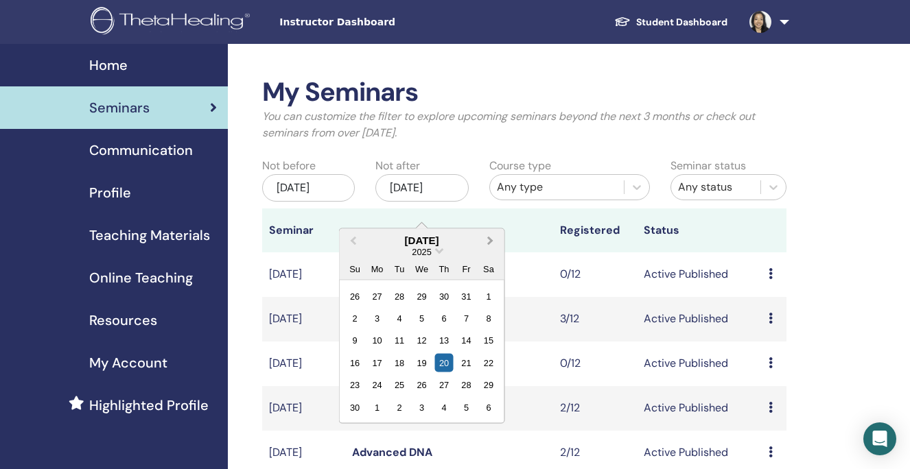
click at [491, 242] on span "Next Month" at bounding box center [491, 240] width 0 height 14
click at [417, 388] on div "31" at bounding box center [421, 385] width 19 height 19
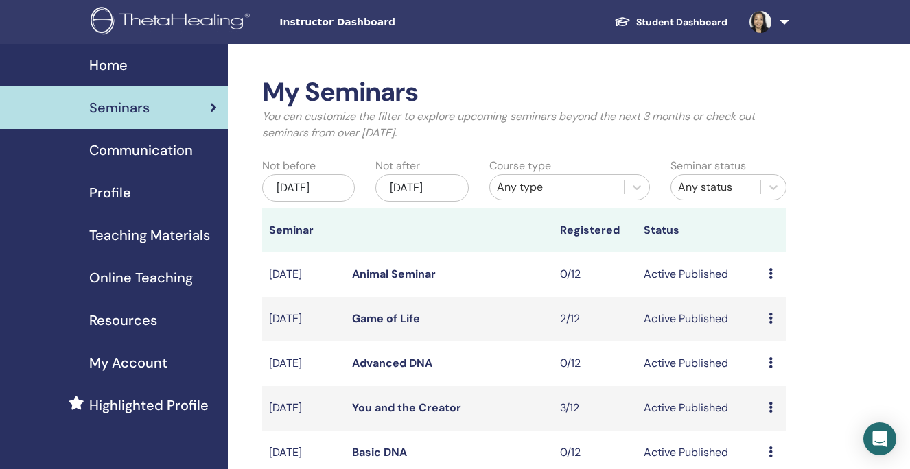
click at [420, 281] on link "Animal Seminar" at bounding box center [394, 274] width 84 height 14
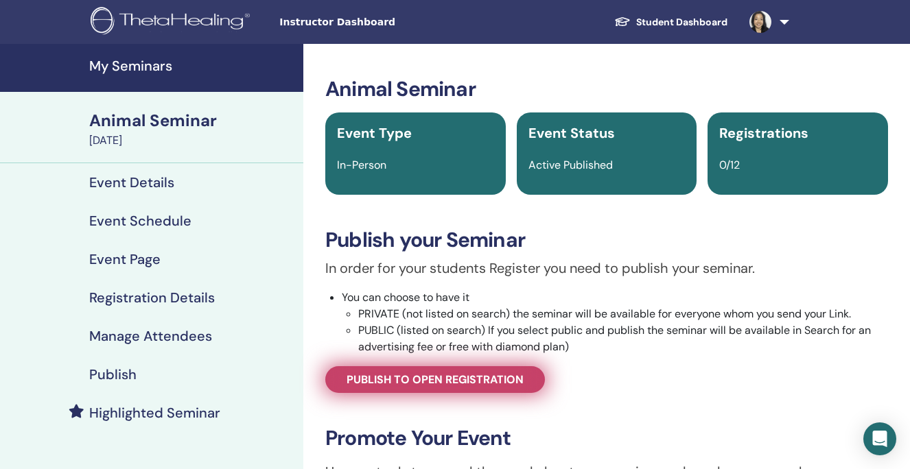
click at [423, 386] on span "Publish to open registration" at bounding box center [434, 380] width 177 height 14
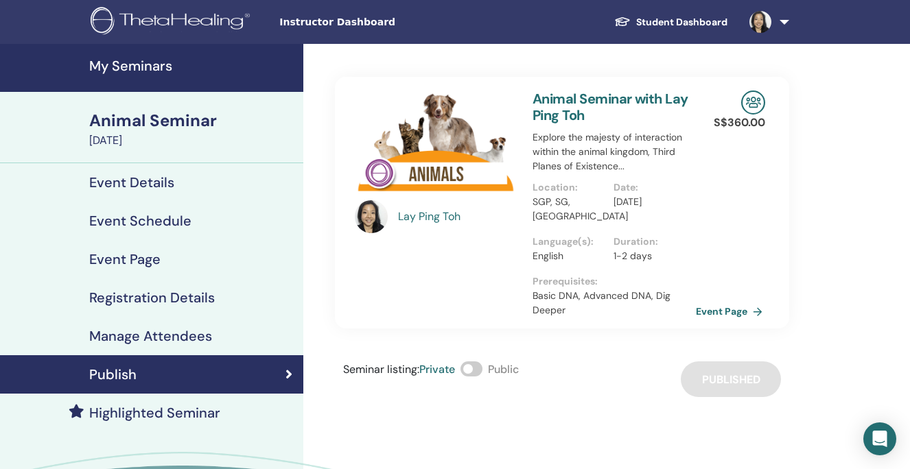
click at [728, 310] on link "Event Page" at bounding box center [732, 311] width 72 height 21
